Goal: Check status: Check status

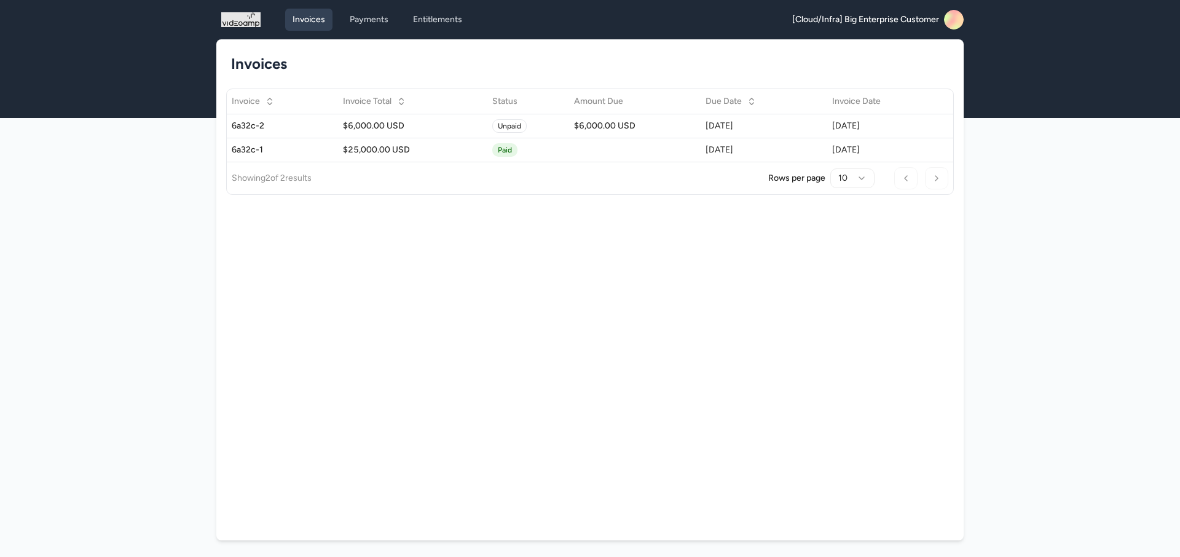
click at [908, 181] on div "Previous Page Next Page" at bounding box center [922, 178] width 54 height 22
click at [375, 26] on link "Payments" at bounding box center [368, 20] width 53 height 22
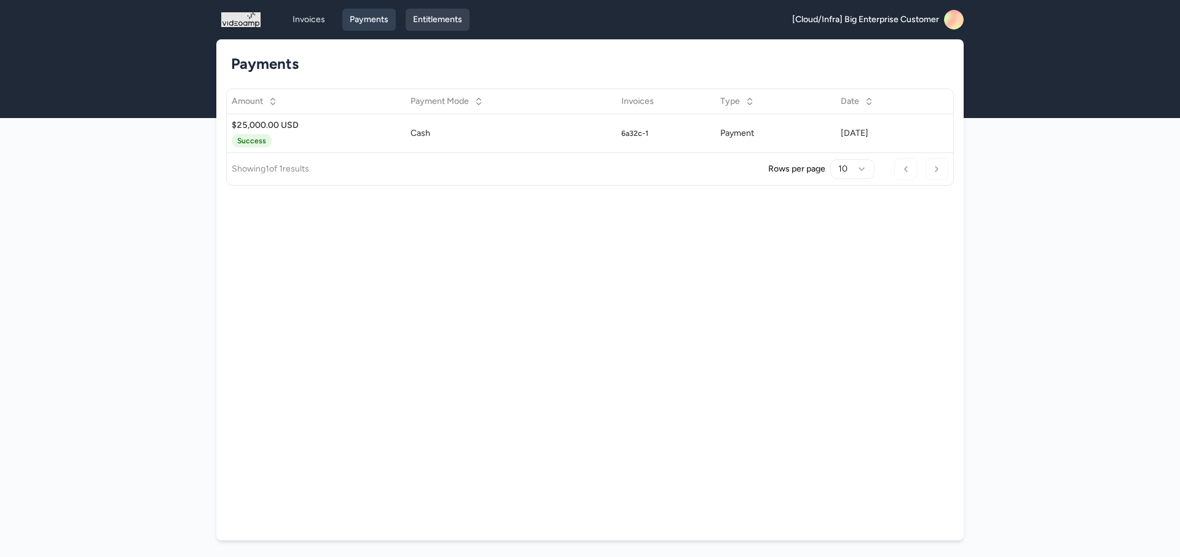
click at [449, 22] on link "Entitlements" at bounding box center [438, 20] width 64 height 22
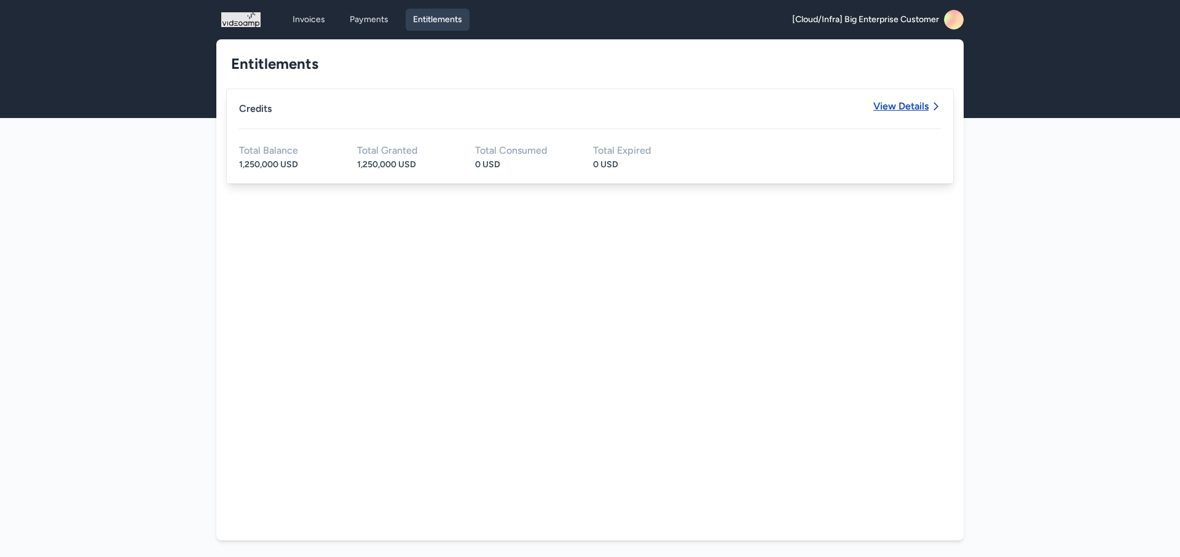
click at [931, 103] on icon at bounding box center [936, 106] width 10 height 10
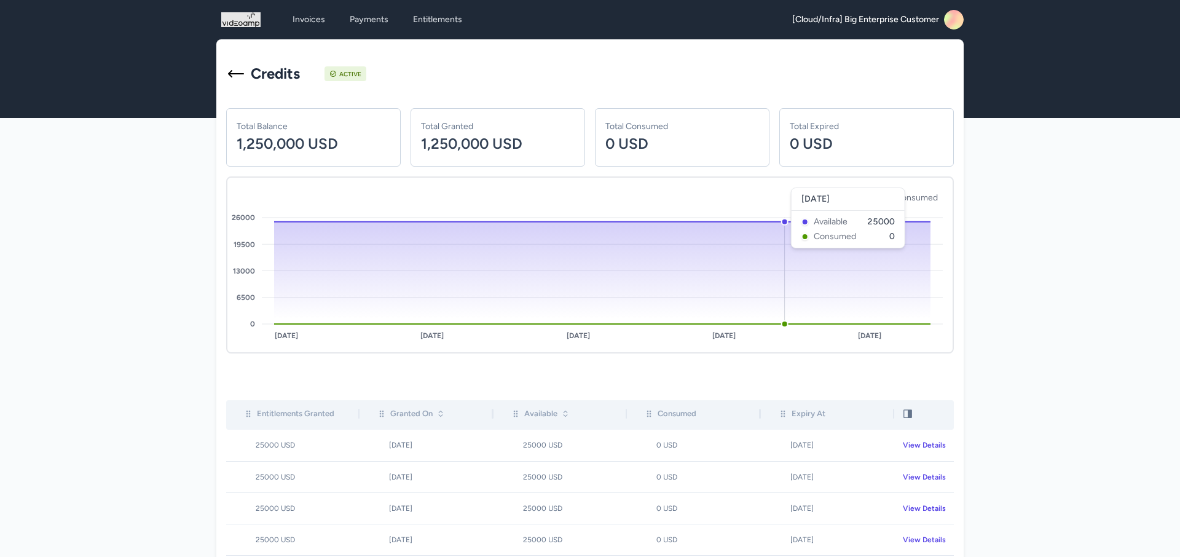
scroll to position [99, 0]
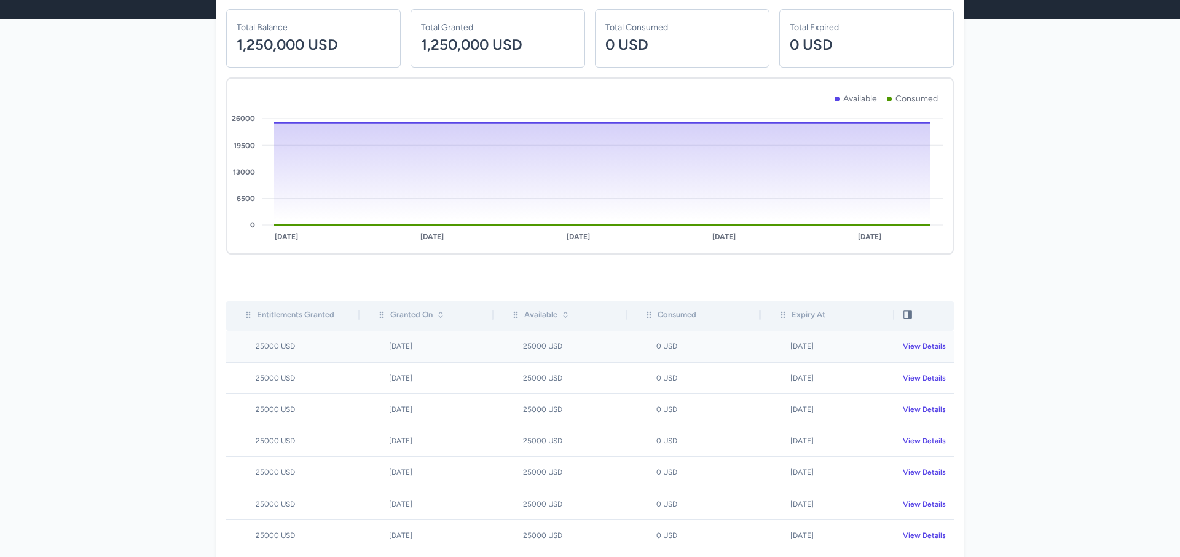
click at [923, 345] on div "View Details" at bounding box center [928, 346] width 50 height 10
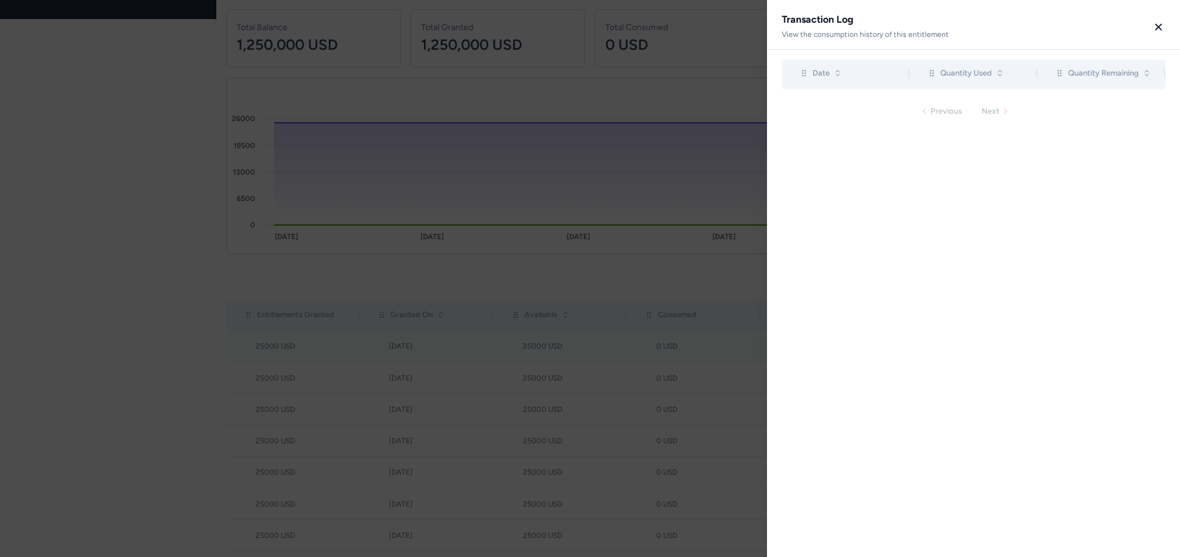
click at [1164, 31] on icon "button" at bounding box center [1158, 27] width 11 height 11
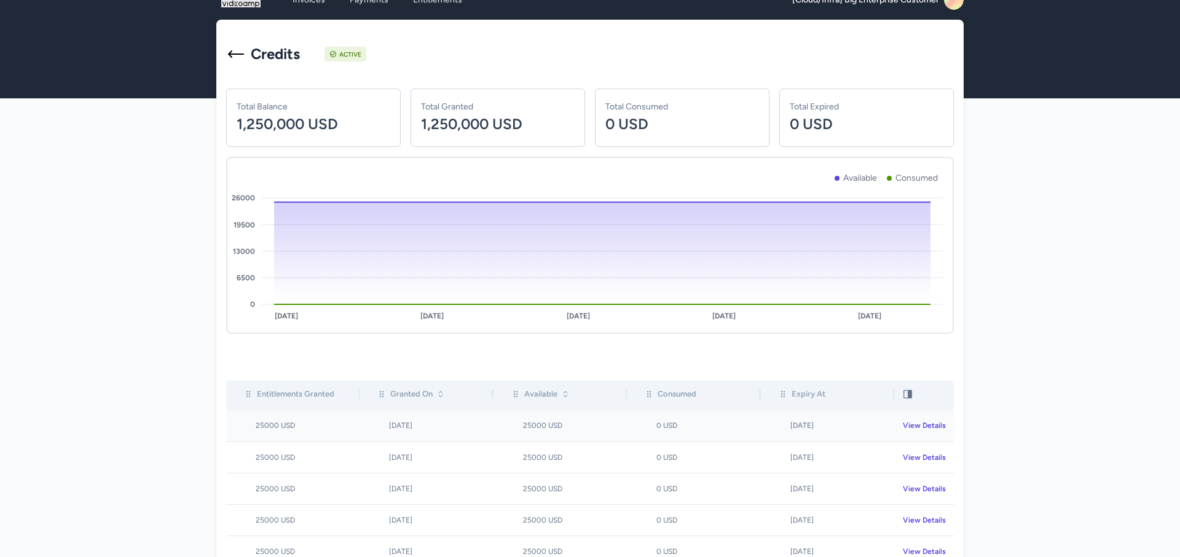
scroll to position [0, 0]
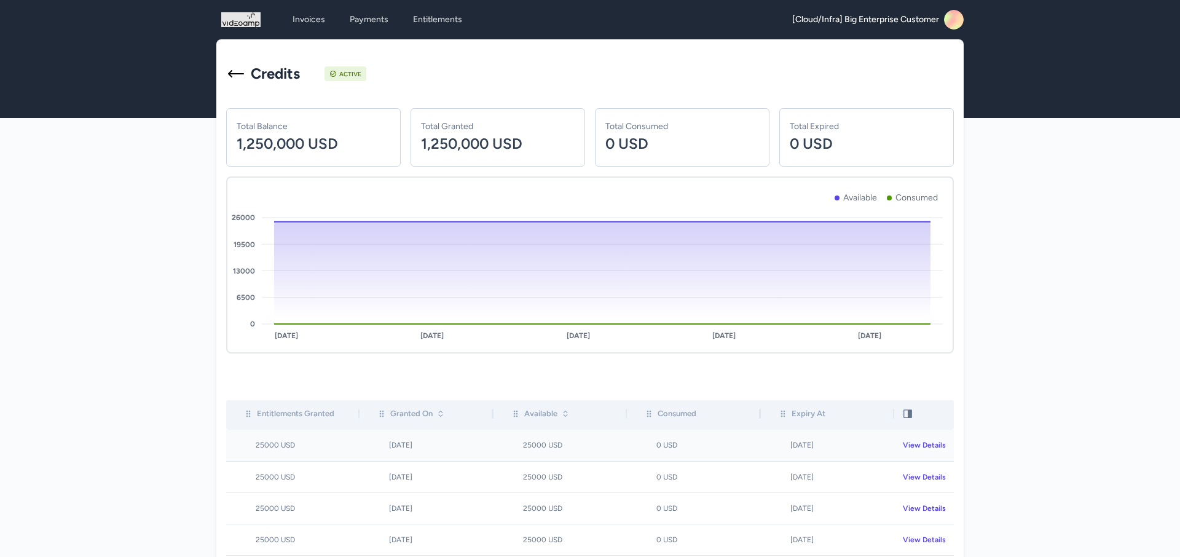
click at [957, 24] on icon at bounding box center [948, 23] width 27 height 29
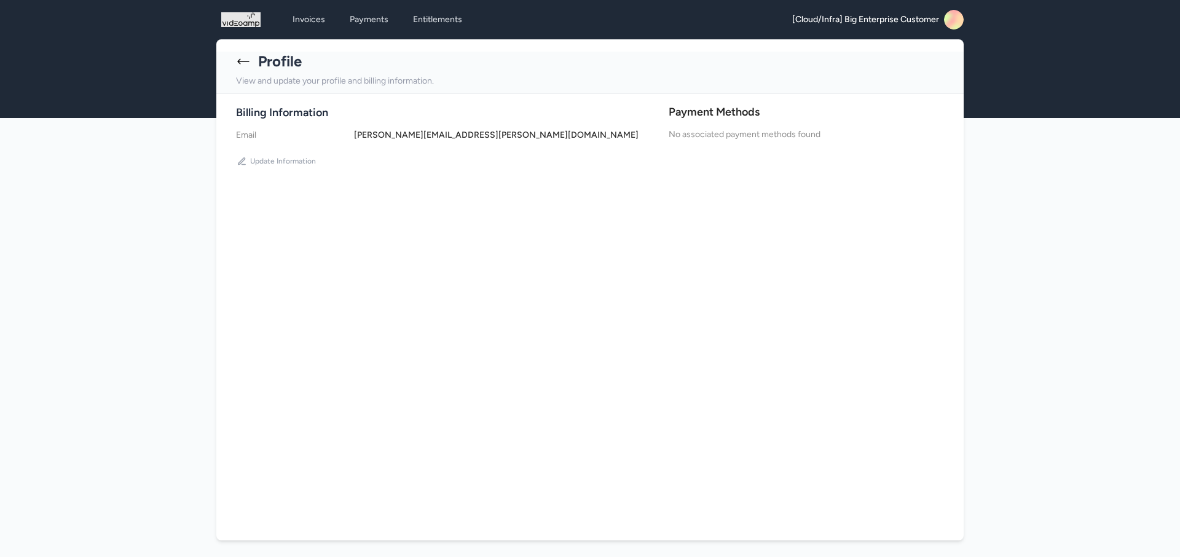
click at [247, 64] on icon at bounding box center [243, 61] width 15 height 15
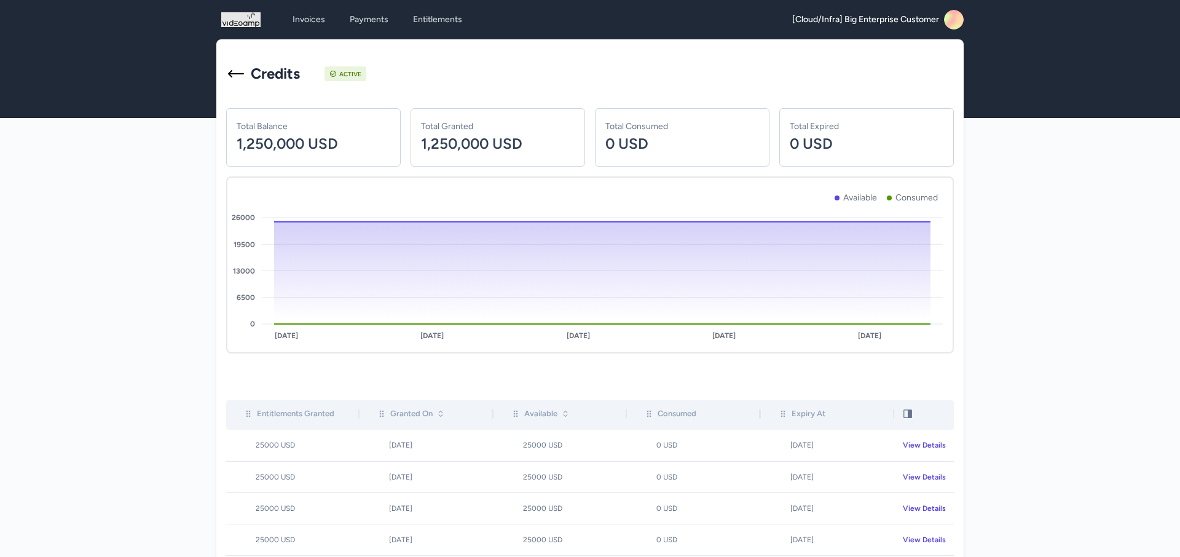
click at [236, 73] on icon at bounding box center [236, 73] width 16 height 7
